Goal: Task Accomplishment & Management: Manage account settings

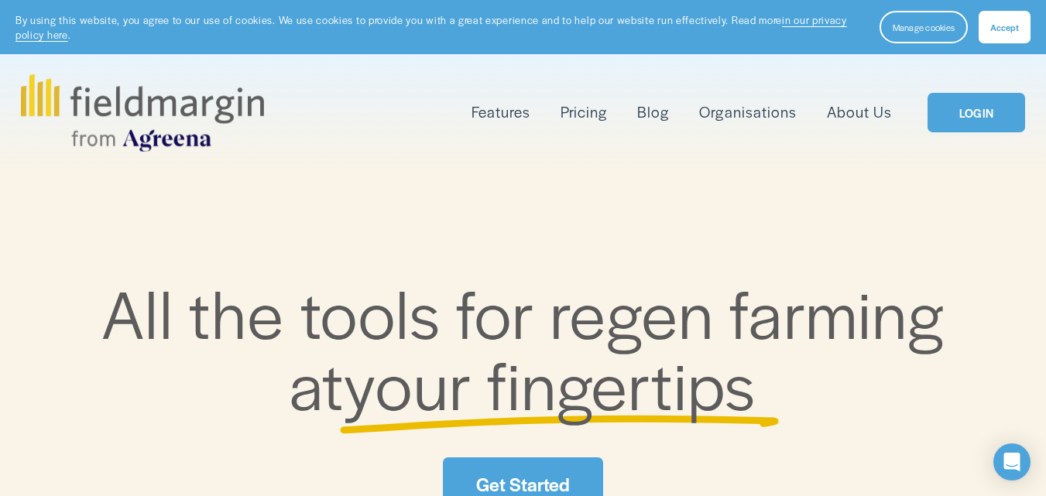
click at [579, 125] on link "Pricing" at bounding box center [584, 112] width 46 height 25
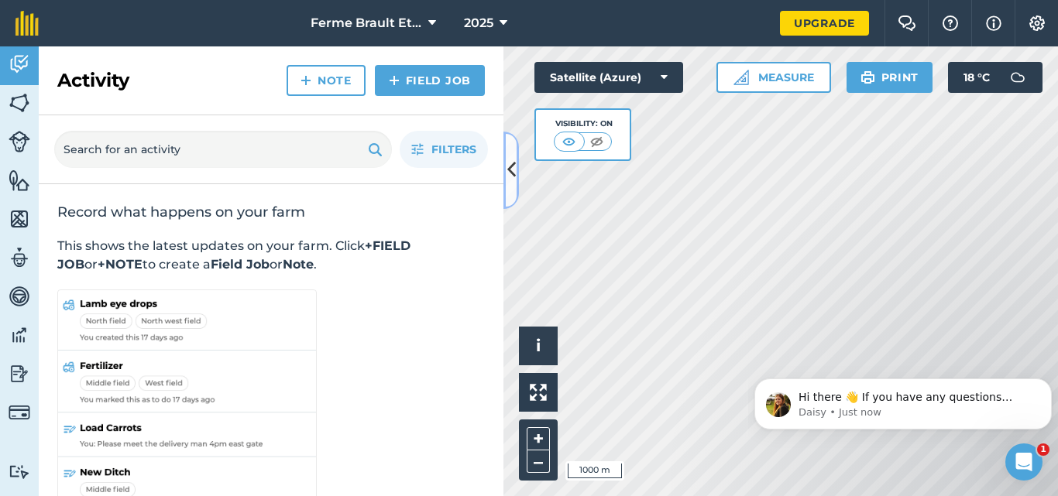
click at [510, 170] on icon at bounding box center [511, 169] width 9 height 27
